Goal: Task Accomplishment & Management: Manage account settings

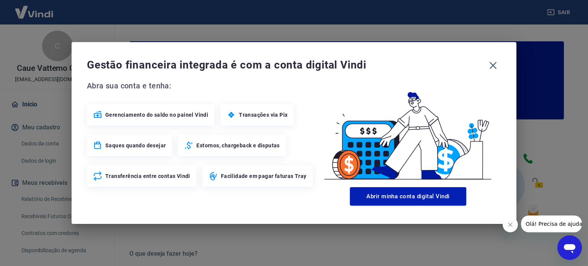
click at [508, 229] on button "Fechar mensagem da empresa" at bounding box center [510, 224] width 15 height 15
click at [492, 66] on icon "button" at bounding box center [493, 65] width 7 height 7
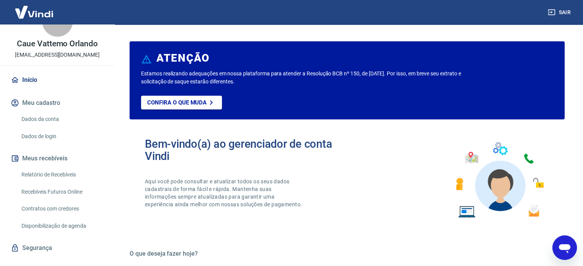
scroll to position [38, 0]
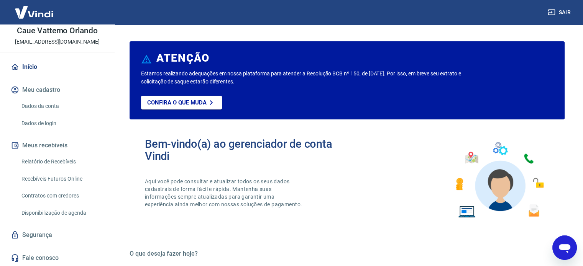
click at [67, 159] on link "Relatório de Recebíveis" at bounding box center [61, 162] width 87 height 16
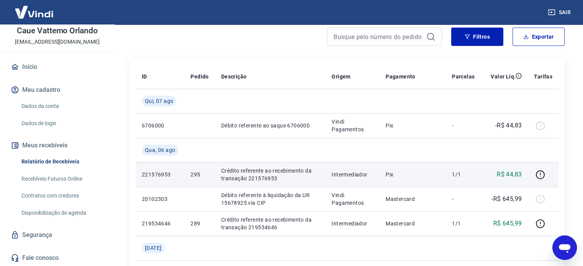
scroll to position [77, 0]
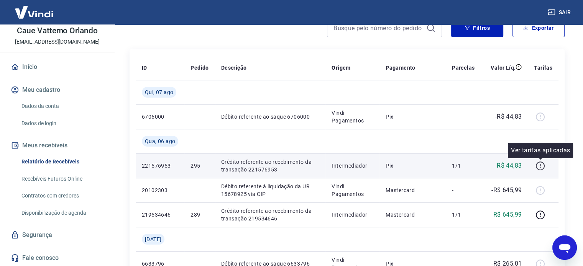
click at [544, 168] on icon "button" at bounding box center [540, 166] width 9 height 9
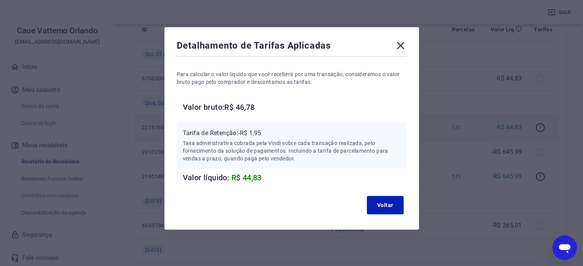
scroll to position [0, 0]
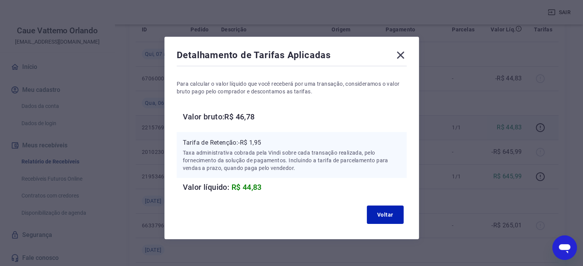
click at [406, 57] on icon at bounding box center [400, 55] width 12 height 12
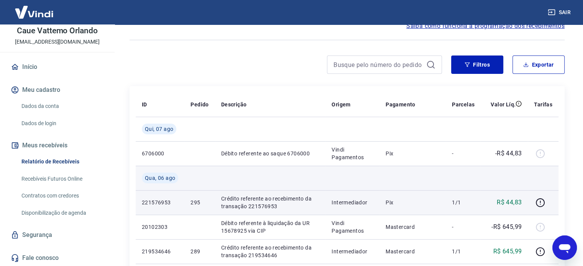
scroll to position [38, 0]
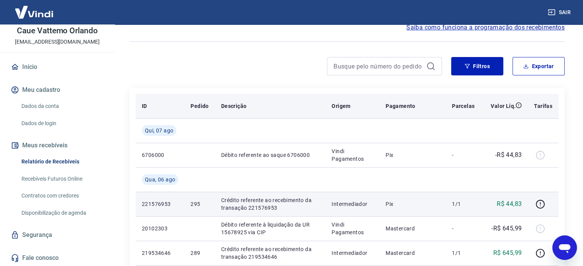
click at [198, 106] on p "Pedido" at bounding box center [199, 106] width 18 height 8
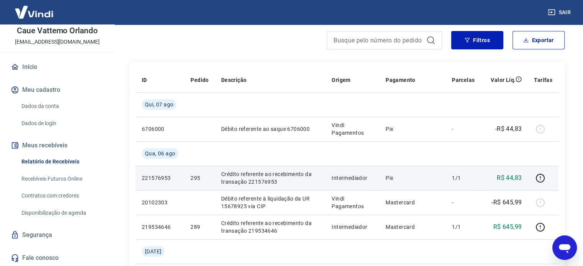
scroll to position [77, 0]
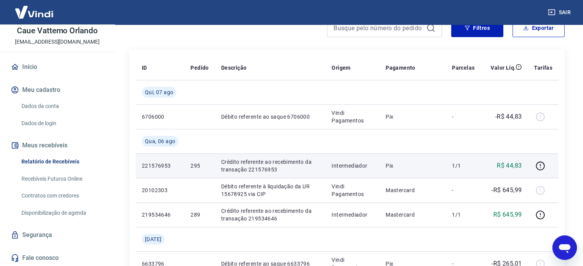
click at [429, 170] on td "Pix" at bounding box center [412, 166] width 66 height 25
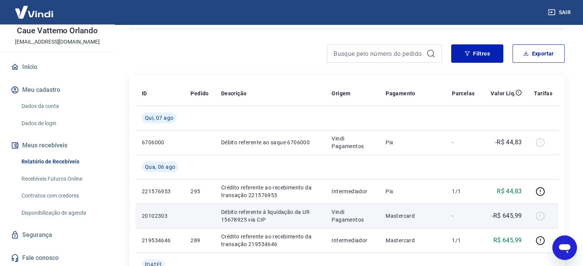
scroll to position [89, 0]
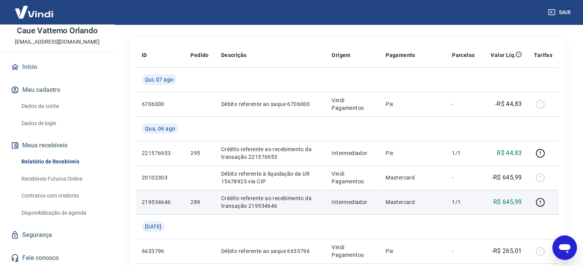
click at [283, 203] on p "Crédito referente ao recebimento da transação 219534646" at bounding box center [270, 202] width 98 height 15
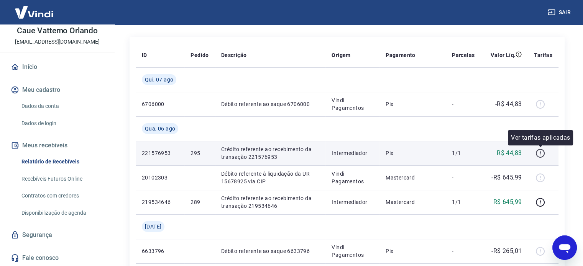
click at [541, 149] on icon "button" at bounding box center [540, 153] width 9 height 9
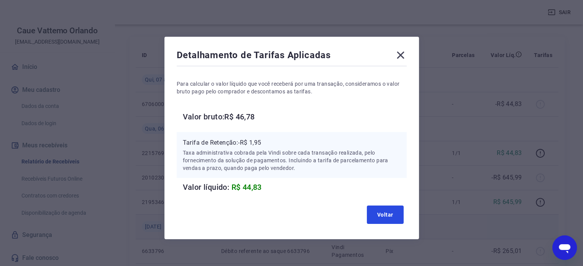
click at [387, 219] on button "Voltar" at bounding box center [385, 215] width 37 height 18
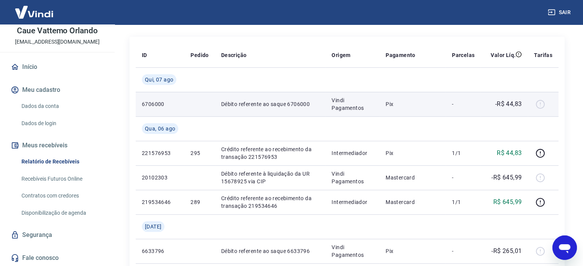
click at [205, 102] on td at bounding box center [199, 104] width 30 height 25
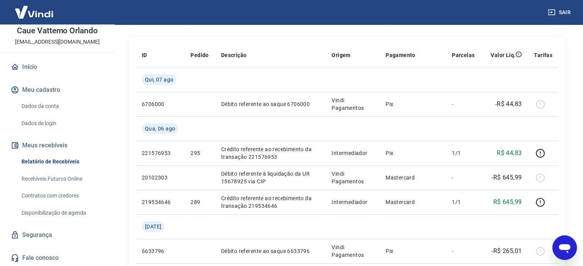
click at [51, 257] on link "Fale conosco" at bounding box center [57, 258] width 96 height 17
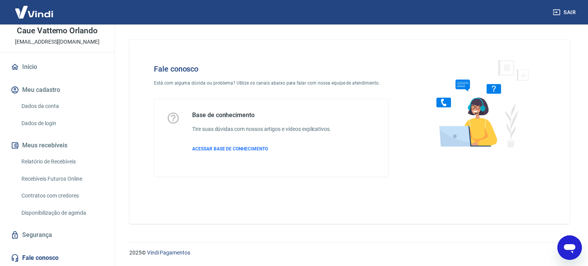
click at [239, 145] on div "Base de conhecimento Tire suas dúvidas com nossos artigos e vídeos explicativos…" at bounding box center [261, 137] width 139 height 53
click at [238, 146] on span "ACESSAR BASE DE CONHECIMENTO" at bounding box center [230, 148] width 76 height 5
drag, startPoint x: 108, startPoint y: 141, endPoint x: 110, endPoint y: 148, distance: 7.2
click at [110, 148] on div "C Caue Vattemo Orlando marketplace@dualcomp.com.br Início Meu cadastro Dados da…" at bounding box center [57, 146] width 115 height 242
click at [59, 180] on link "Recebíveis Futuros Online" at bounding box center [61, 179] width 87 height 16
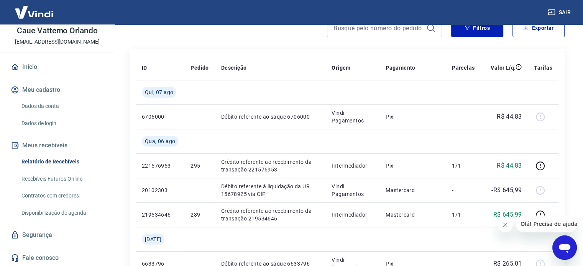
scroll to position [192, 0]
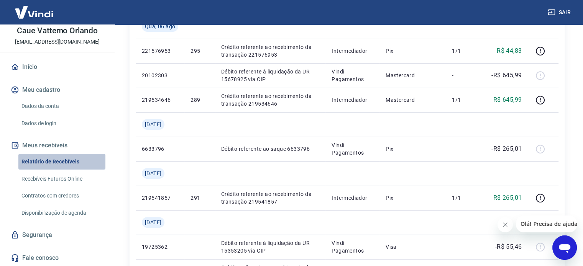
click at [69, 163] on link "Relatório de Recebíveis" at bounding box center [61, 162] width 87 height 16
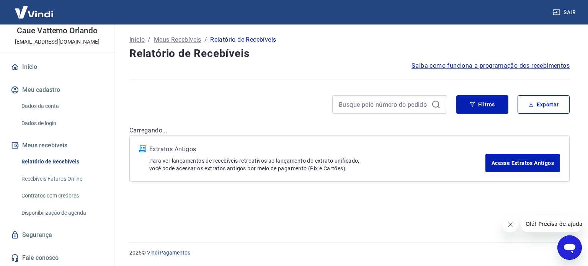
click at [72, 175] on link "Recebíveis Futuros Online" at bounding box center [61, 179] width 87 height 16
